Goal: Feedback & Contribution: Submit feedback/report problem

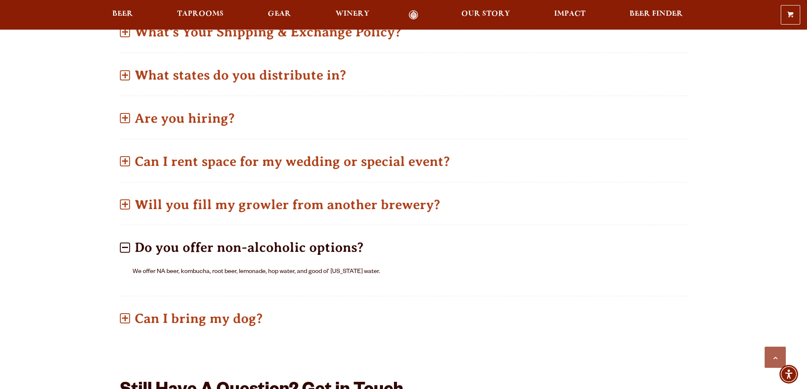
scroll to position [297, 0]
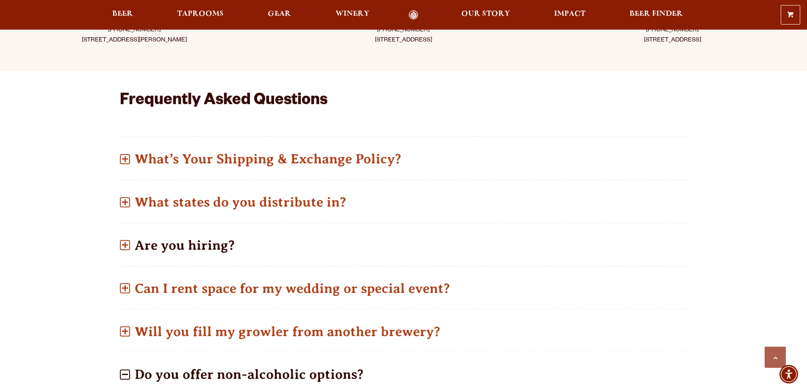
click at [130, 244] on p "Are you hiring?" at bounding box center [404, 245] width 568 height 30
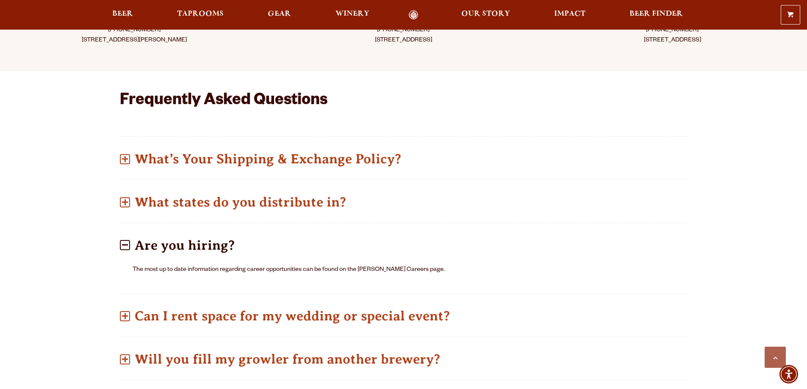
click at [152, 247] on p "Are you hiring?" at bounding box center [404, 245] width 568 height 30
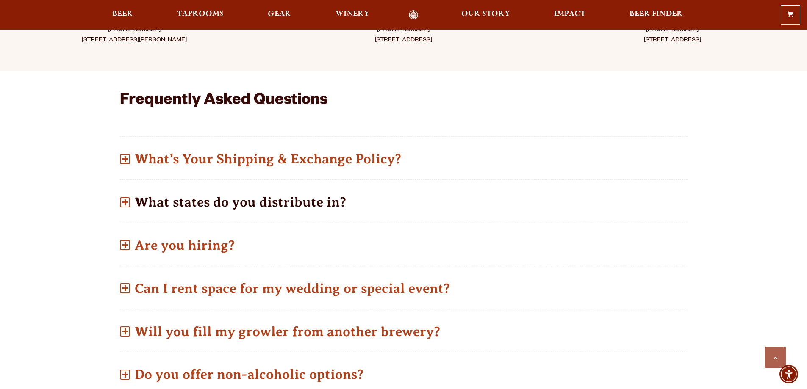
click at [160, 210] on p "What states do you distribute in?" at bounding box center [404, 202] width 568 height 30
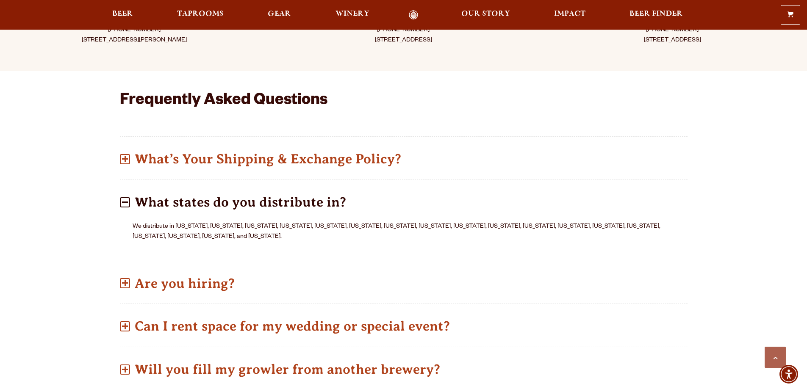
click at [155, 203] on p "What states do you distribute in?" at bounding box center [404, 202] width 568 height 30
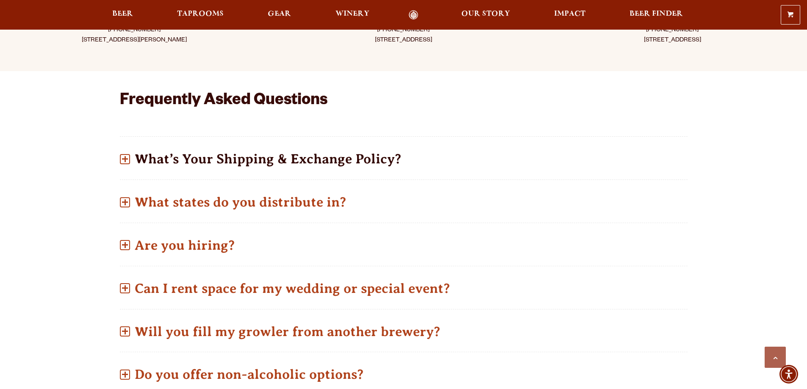
click at [161, 166] on p "What’s Your Shipping & Exchange Policy?" at bounding box center [404, 159] width 568 height 30
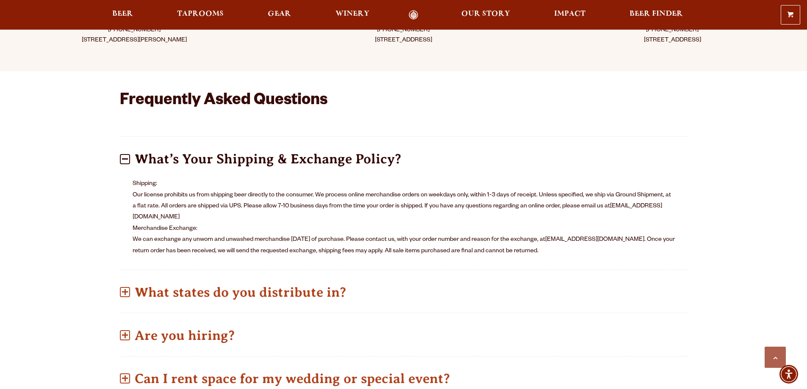
click at [156, 168] on p "What’s Your Shipping & Exchange Policy?" at bounding box center [404, 159] width 568 height 30
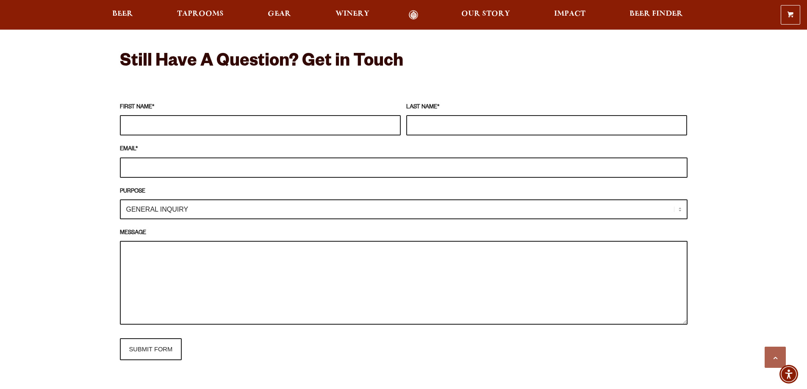
scroll to position [720, 0]
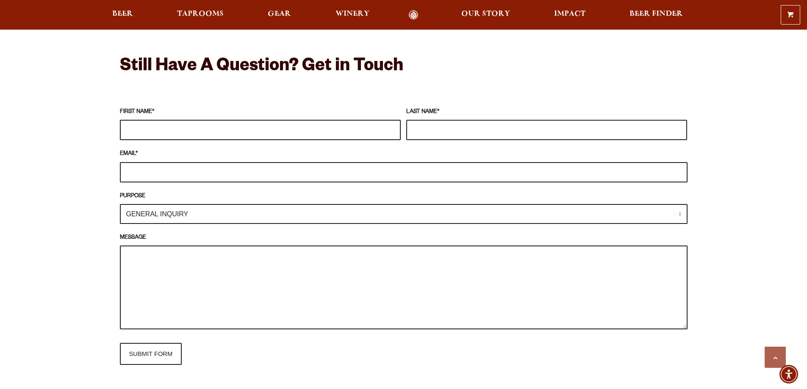
click at [195, 134] on input "FIRST NAME *" at bounding box center [260, 130] width 281 height 20
type input "Jack"
type input "Carnopis"
type input "[EMAIL_ADDRESS][DOMAIN_NAME]"
click at [214, 222] on select "GENERAL INQUIRY TAPROOM / BREWERY WINERY BOOK A TOUR MEDIA INQUIRY GEAR SHOP [P…" at bounding box center [404, 214] width 568 height 20
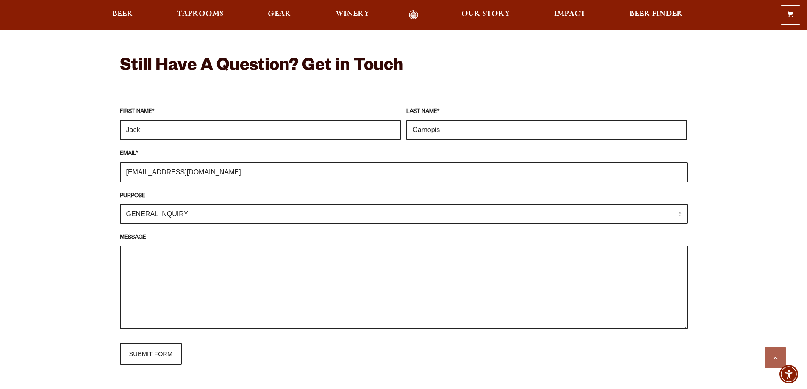
click at [120, 204] on select "GENERAL INQUIRY TAPROOM / BREWERY WINERY BOOK A TOUR MEDIA INQUIRY GEAR SHOP [P…" at bounding box center [404, 214] width 568 height 20
click at [202, 271] on textarea "MESSAGE" at bounding box center [404, 288] width 568 height 84
click at [267, 271] on textarea "MESSAGE" at bounding box center [404, 288] width 568 height 84
paste textarea "Good afternoon, My name is [PERSON_NAME], a microbiologist at Microbial Researc…"
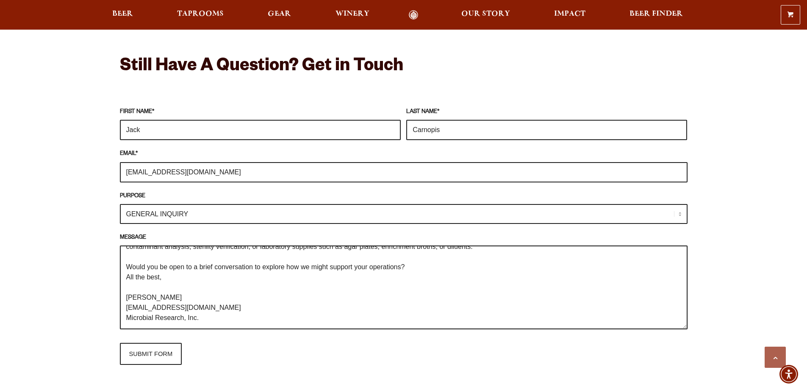
scroll to position [0, 0]
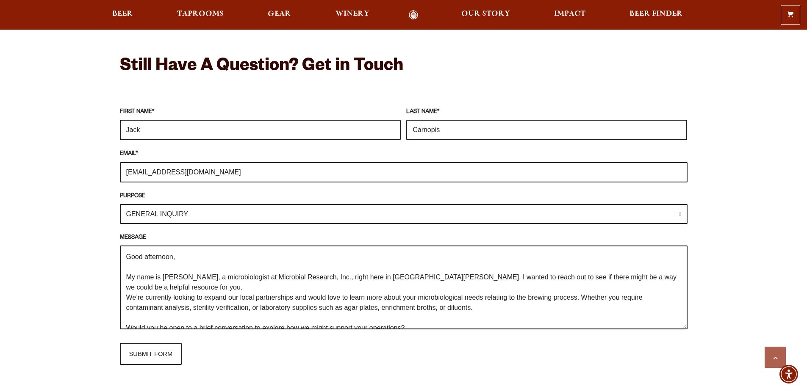
click at [178, 268] on textarea "Good afternoon, My name is [PERSON_NAME], a microbiologist at Microbial Researc…" at bounding box center [404, 288] width 568 height 84
click at [357, 278] on textarea "Good afternoon, My name is [PERSON_NAME], a microbiologist at Microbial Researc…" at bounding box center [404, 288] width 568 height 84
click at [124, 299] on textarea "Good afternoon, My name is [PERSON_NAME], a microbiologist at Microbial Researc…" at bounding box center [404, 288] width 568 height 84
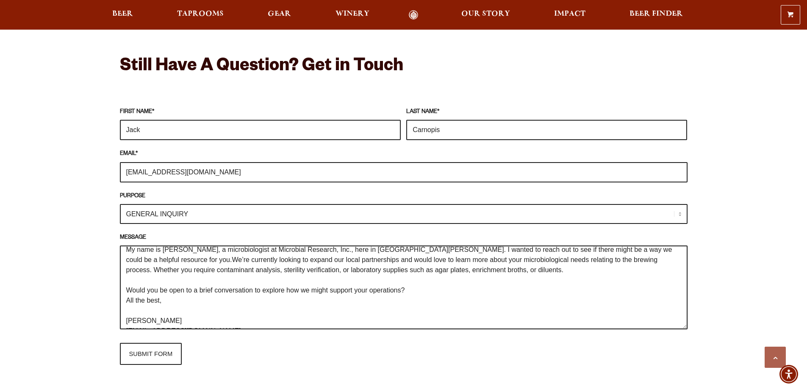
scroll to position [42, 0]
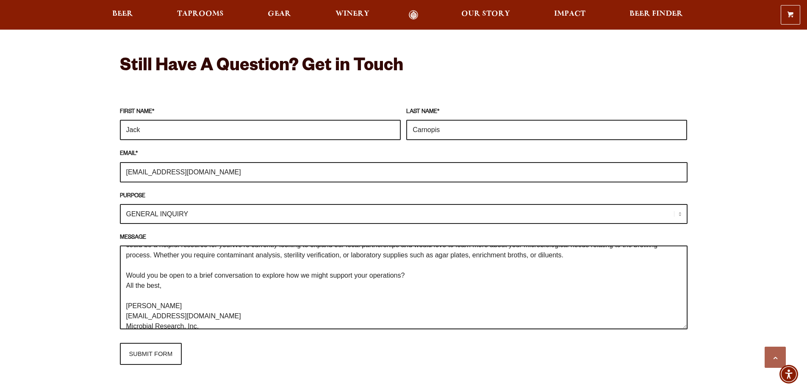
click at [313, 299] on textarea "Good afternoon, My name is [PERSON_NAME], a microbiologist at Microbial Researc…" at bounding box center [404, 288] width 568 height 84
click at [411, 276] on textarea "Good afternoon, My name is [PERSON_NAME], a microbiologist at Microbial Researc…" at bounding box center [404, 288] width 568 height 84
click at [300, 312] on textarea "Good afternoon, My name is [PERSON_NAME], a microbiologist at Microbial Researc…" at bounding box center [404, 288] width 568 height 84
click at [294, 307] on textarea "Good afternoon, My name is [PERSON_NAME], a microbiologist at Microbial Researc…" at bounding box center [404, 288] width 568 height 84
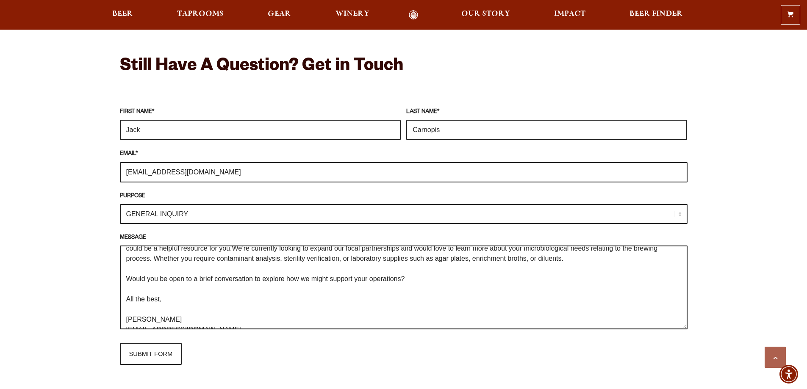
scroll to position [0, 0]
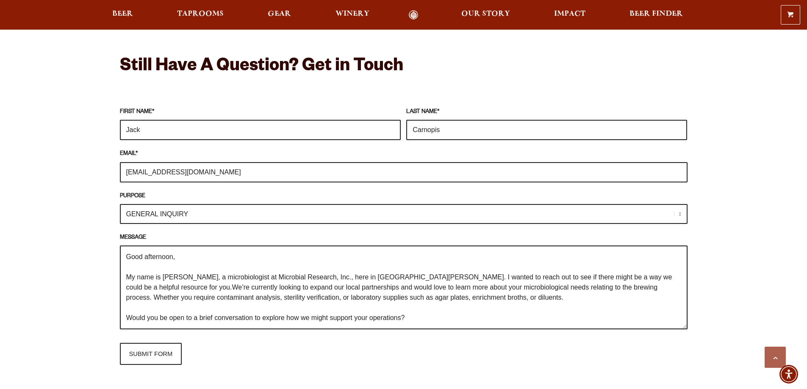
click at [141, 291] on textarea "Good afternoon, My name is [PERSON_NAME], a microbiologist at Microbial Researc…" at bounding box center [404, 288] width 568 height 84
click at [596, 288] on textarea "Good afternoon, My name is [PERSON_NAME], a microbiologist at Microbial Researc…" at bounding box center [404, 288] width 568 height 84
drag, startPoint x: 554, startPoint y: 297, endPoint x: 595, endPoint y: 284, distance: 42.7
click at [595, 284] on textarea "Good afternoon, My name is [PERSON_NAME], a microbiologist at Microbial Researc…" at bounding box center [404, 288] width 568 height 84
click at [596, 290] on textarea "Good afternoon, My name is [PERSON_NAME], a microbiologist at Microbial Researc…" at bounding box center [404, 288] width 568 height 84
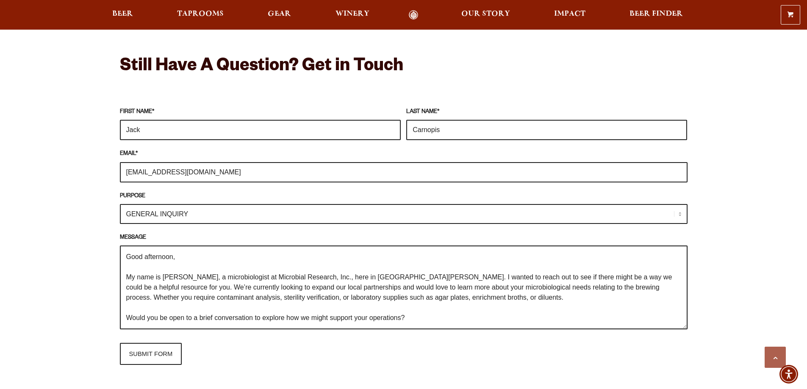
click at [597, 291] on textarea "Good afternoon, My name is [PERSON_NAME], a microbiologist at Microbial Researc…" at bounding box center [404, 288] width 568 height 84
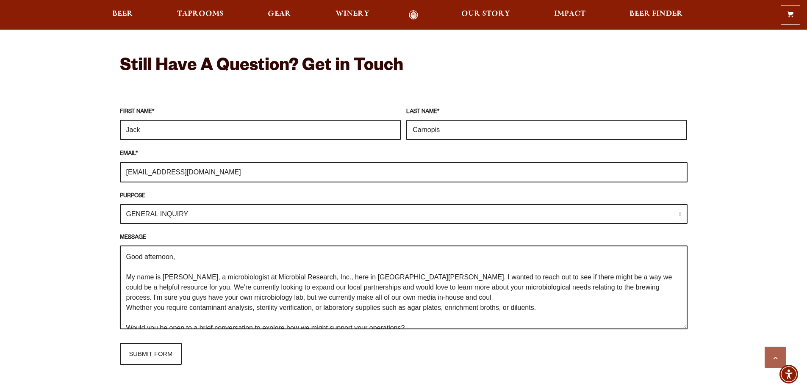
click at [647, 285] on textarea "Good afternoon, My name is [PERSON_NAME], a microbiologist at Microbial Researc…" at bounding box center [404, 288] width 568 height 84
click at [377, 298] on textarea "Good afternoon, My name is [PERSON_NAME], a microbiologist at Microbial Researc…" at bounding box center [404, 288] width 568 height 84
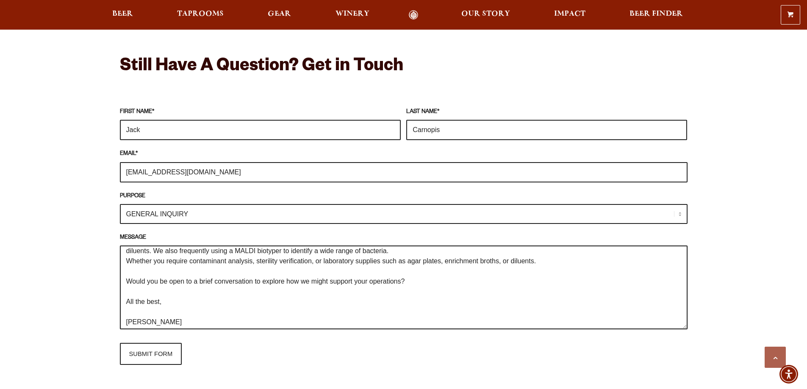
scroll to position [42, 0]
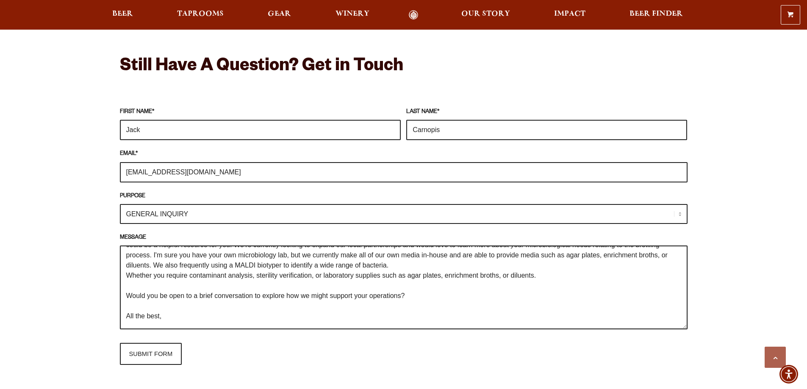
drag, startPoint x: 539, startPoint y: 277, endPoint x: 120, endPoint y: 275, distance: 418.5
click at [120, 275] on textarea "Good afternoon, My name is [PERSON_NAME], a microbiologist at Microbial Researc…" at bounding box center [404, 288] width 568 height 84
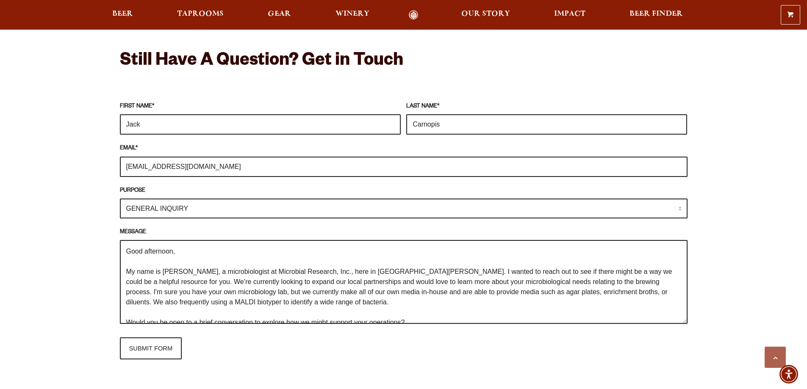
scroll to position [762, 0]
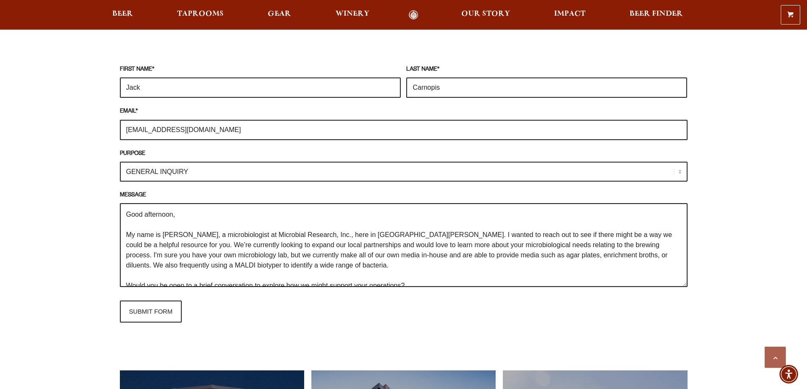
click at [671, 254] on textarea "Good afternoon, My name is [PERSON_NAME], a microbiologist at Microbial Researc…" at bounding box center [404, 245] width 568 height 84
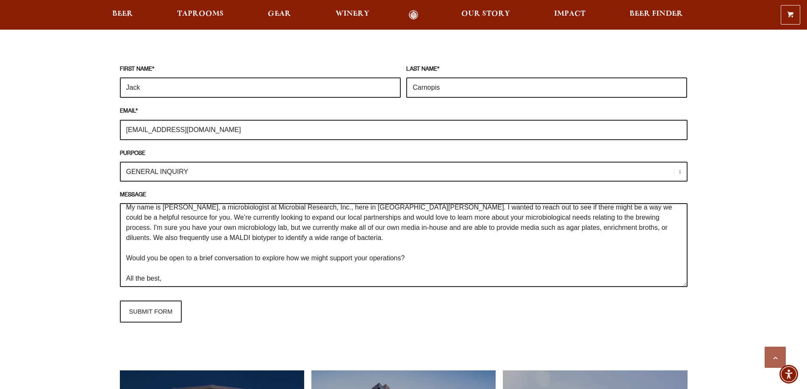
scroll to position [42, 0]
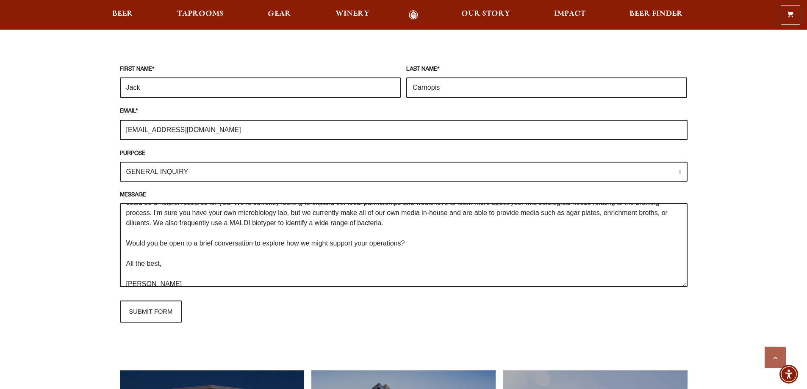
click at [300, 225] on textarea "Good afternoon, My name is [PERSON_NAME], a microbiologist at Microbial Researc…" at bounding box center [404, 245] width 568 height 84
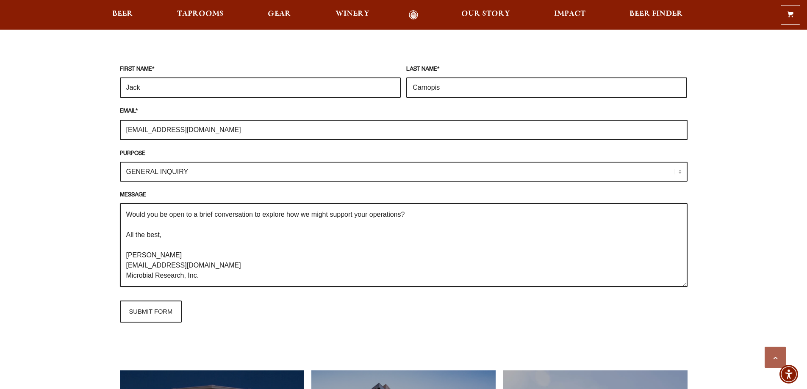
scroll to position [81, 0]
click at [273, 274] on textarea "Good afternoon, My name is [PERSON_NAME], a microbiologist at Microbial Researc…" at bounding box center [404, 245] width 568 height 84
click at [5, 177] on div "Frequently Asked Questions What’s Your Shipping & Exchange Policy? Shipping: Ou…" at bounding box center [403, 142] width 807 height 1075
click at [207, 277] on textarea "Good afternoon, My name is [PERSON_NAME], a microbiologist at Microbial Researc…" at bounding box center [404, 245] width 568 height 84
click at [234, 257] on textarea "Good afternoon, My name is [PERSON_NAME], a microbiologist at Microbial Researc…" at bounding box center [404, 245] width 568 height 84
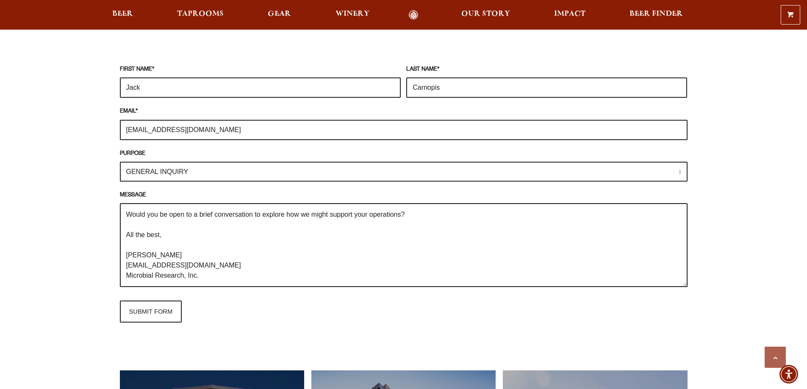
click at [223, 265] on textarea "Good afternoon, My name is [PERSON_NAME], a microbiologist at Microbial Researc…" at bounding box center [404, 245] width 568 height 84
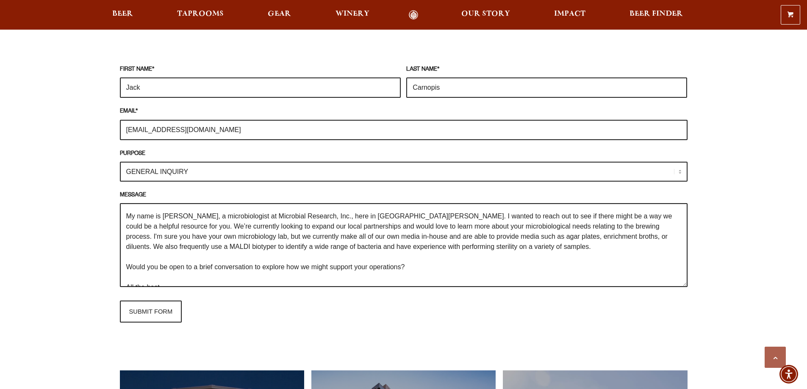
scroll to position [0, 0]
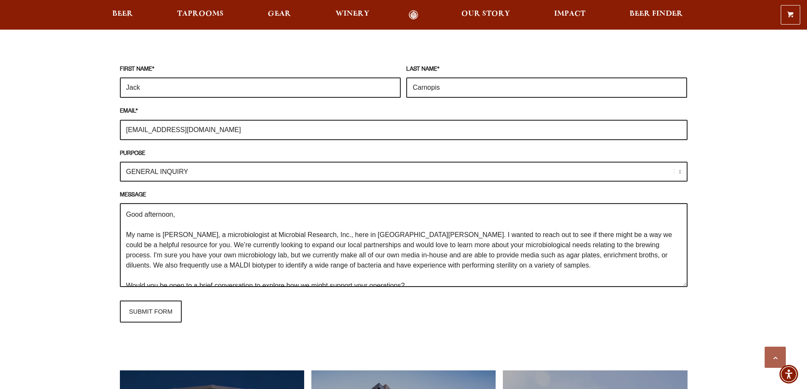
click at [618, 247] on textarea "Good afternoon, My name is [PERSON_NAME], a microbiologist at Microbial Researc…" at bounding box center [404, 245] width 568 height 84
type textarea "Good afternoon, My name is [PERSON_NAME], a microbiologist at Microbial Researc…"
click at [161, 317] on input "SUBMIT FORM" at bounding box center [151, 312] width 62 height 22
type input "Sending"
